Goal: Transaction & Acquisition: Purchase product/service

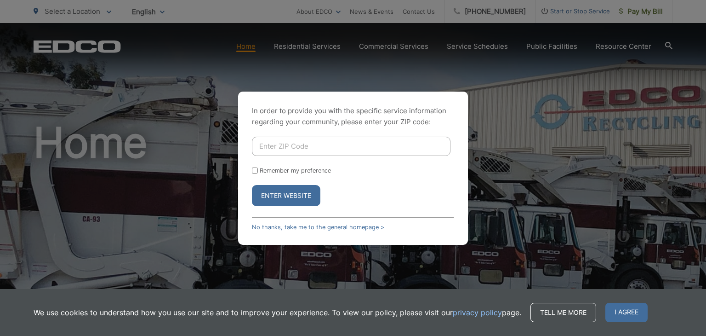
click at [266, 141] on input "Enter ZIP Code" at bounding box center [351, 146] width 199 height 19
type input "92021"
click at [284, 188] on button "Enter Website" at bounding box center [286, 195] width 68 height 21
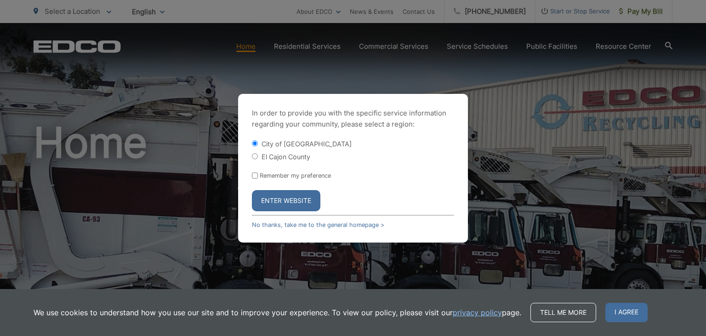
click at [281, 199] on button "Enter Website" at bounding box center [286, 200] width 68 height 21
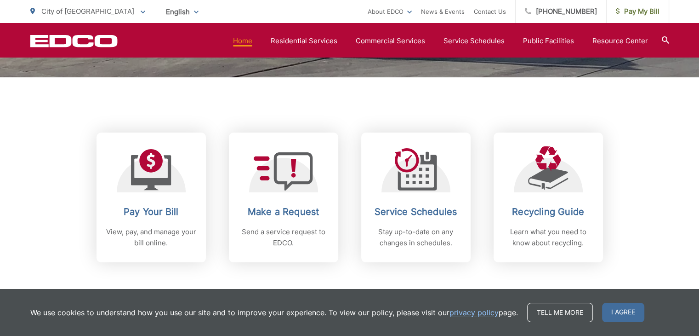
scroll to position [390, 0]
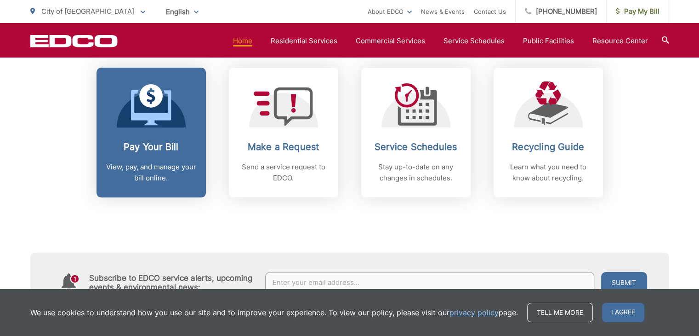
click at [148, 159] on div "Pay Your Bill View, pay, and manage your bill online." at bounding box center [151, 162] width 91 height 42
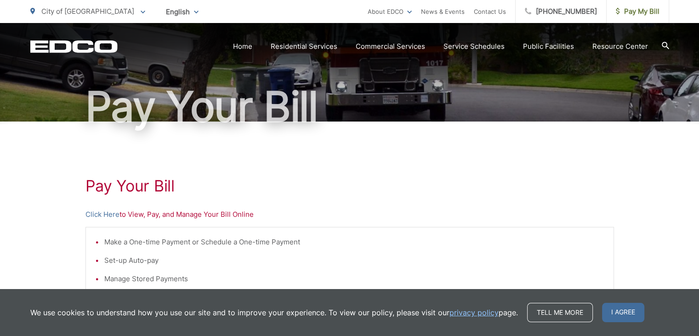
scroll to position [71, 0]
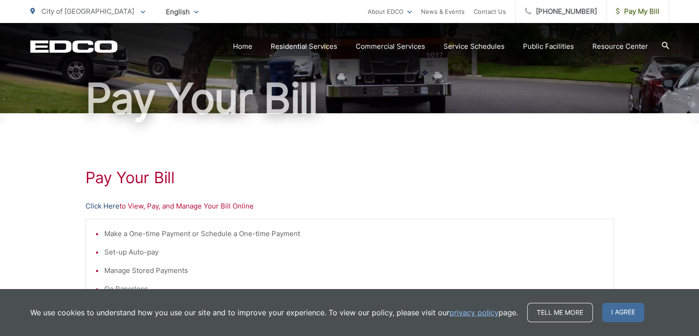
click at [112, 205] on link "Click Here" at bounding box center [103, 205] width 34 height 11
click at [97, 206] on link "Click Here" at bounding box center [103, 205] width 34 height 11
click at [93, 211] on link "Click Here" at bounding box center [103, 205] width 34 height 11
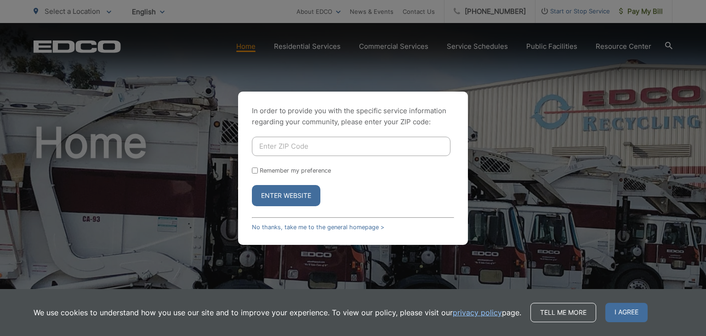
click at [267, 140] on input "Enter ZIP Code" at bounding box center [351, 146] width 199 height 19
click at [285, 144] on input "91978" at bounding box center [351, 146] width 199 height 19
type input "9"
click at [285, 144] on input "Enter ZIP Code" at bounding box center [351, 146] width 199 height 19
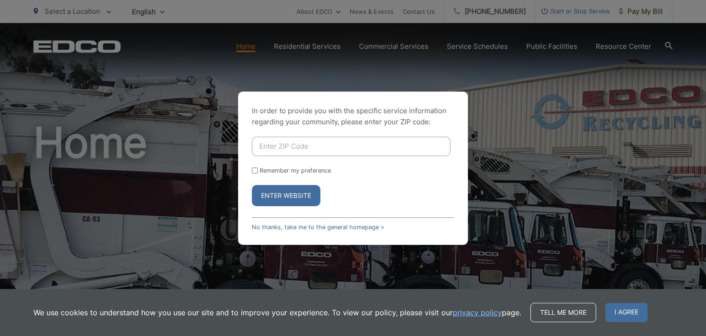
type input "92021"
click at [252, 167] on input "Remember my preference" at bounding box center [255, 170] width 6 height 6
checkbox input "true"
click at [276, 189] on button "Enter Website" at bounding box center [286, 195] width 68 height 21
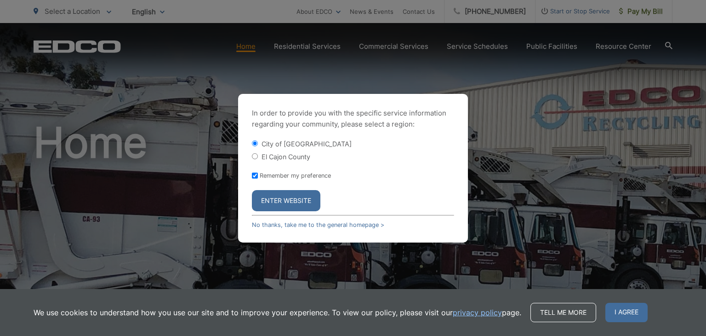
click at [291, 197] on button "Enter Website" at bounding box center [286, 200] width 68 height 21
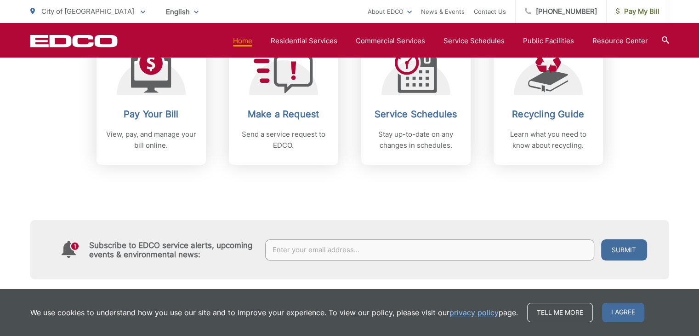
scroll to position [425, 0]
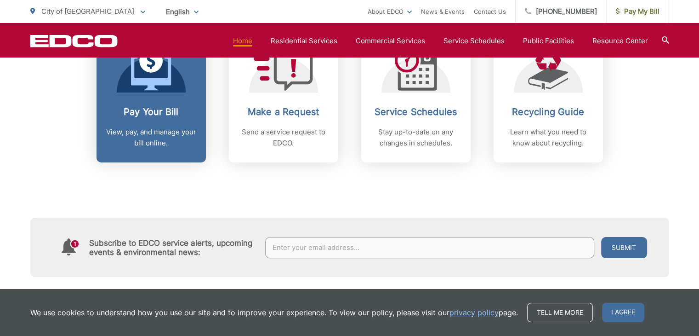
click at [157, 111] on h2 "Pay Your Bill" at bounding box center [151, 111] width 91 height 11
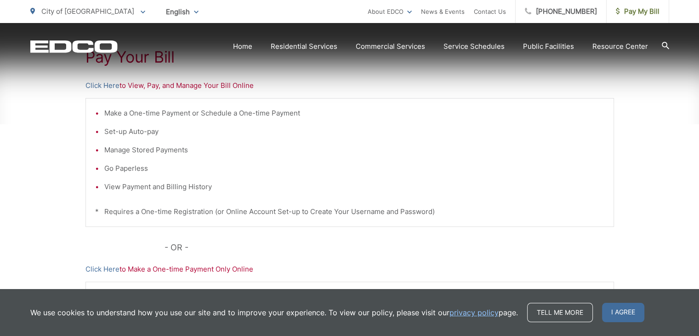
scroll to position [192, 0]
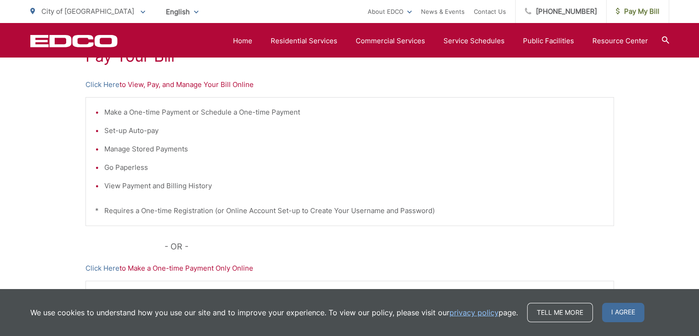
click at [162, 267] on p "Click Here to Make a One-time Payment Only Online" at bounding box center [350, 267] width 529 height 11
click at [87, 265] on link "Click Here" at bounding box center [103, 267] width 34 height 11
